Goal: Information Seeking & Learning: Find specific page/section

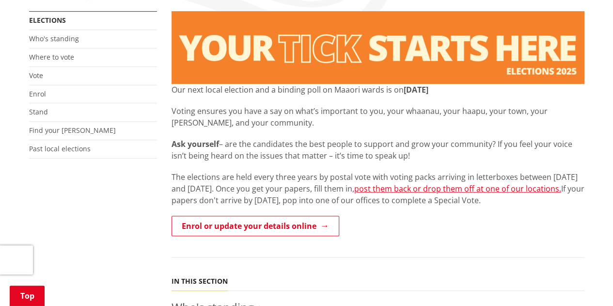
scroll to position [185, 0]
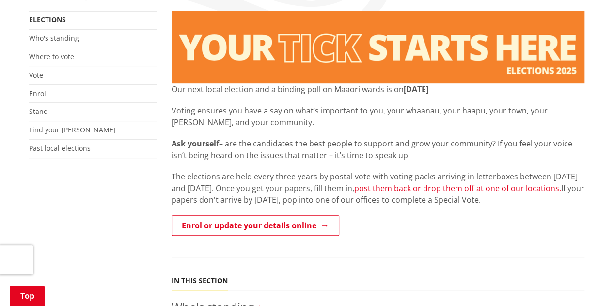
click at [462, 190] on link "post them back or drop them off at one of our locations." at bounding box center [457, 188] width 207 height 11
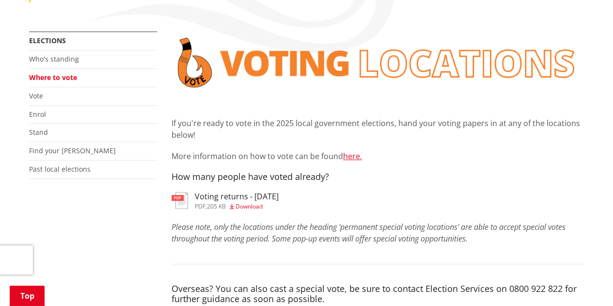
scroll to position [163, 0]
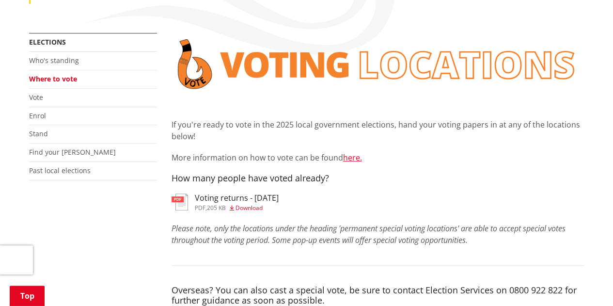
click at [248, 207] on span "Download" at bounding box center [248, 207] width 27 height 8
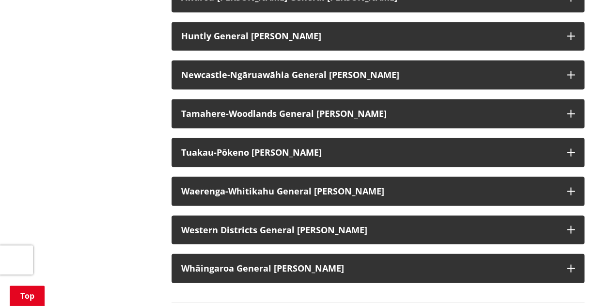
scroll to position [890, 0]
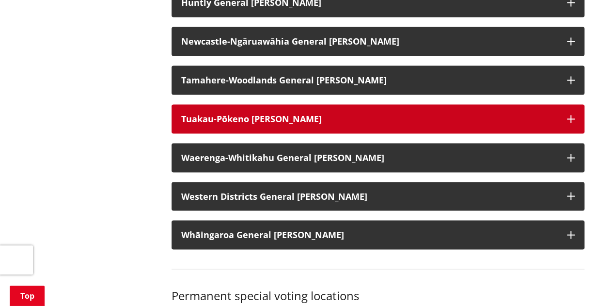
click at [245, 124] on h3 "Tuakau-Pōkeno [PERSON_NAME]" at bounding box center [369, 119] width 376 height 10
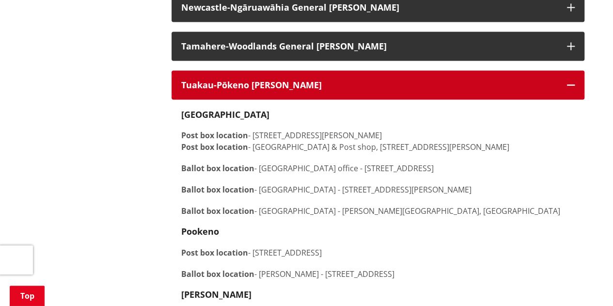
scroll to position [924, 0]
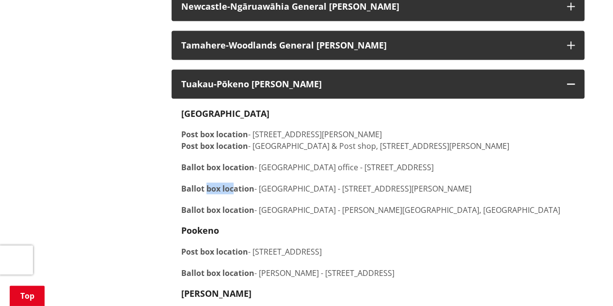
drag, startPoint x: 208, startPoint y: 198, endPoint x: 243, endPoint y: 202, distance: 35.1
click at [237, 194] on strong "Ballot box location" at bounding box center [217, 188] width 73 height 11
click at [316, 209] on div "Tuakau Post box location - 34 George Street, Tuakau, Tuakau Post box location -…" at bounding box center [377, 225] width 393 height 233
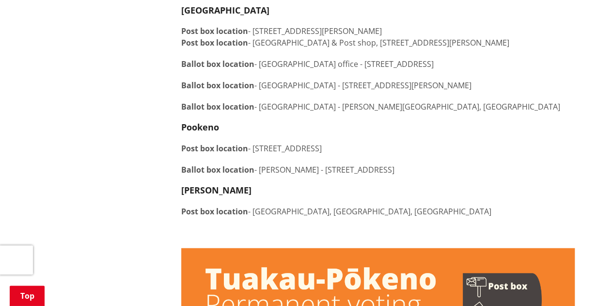
scroll to position [1029, 0]
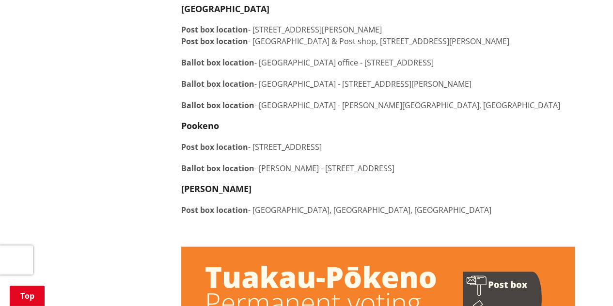
click at [453, 174] on p "Ballot box location - Pookeno Woolworths - 58 Great South Road, Pookeno" at bounding box center [377, 168] width 393 height 12
